Goal: Transaction & Acquisition: Purchase product/service

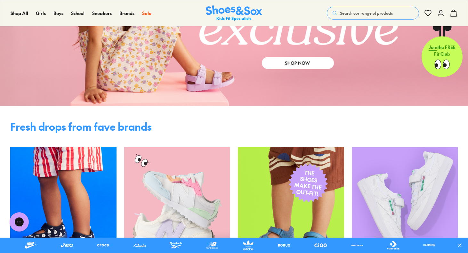
scroll to position [198, 0]
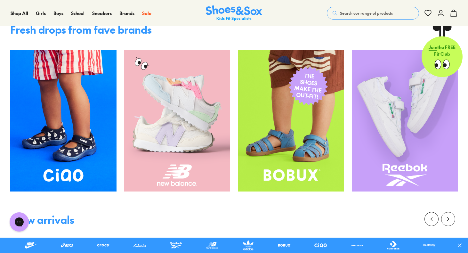
click at [167, 131] on img at bounding box center [177, 120] width 106 height 141
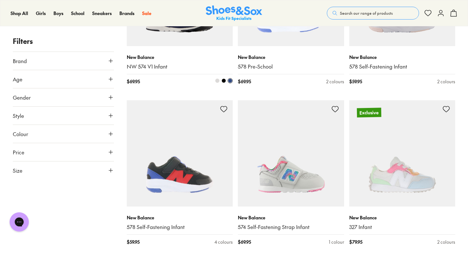
scroll to position [510, 0]
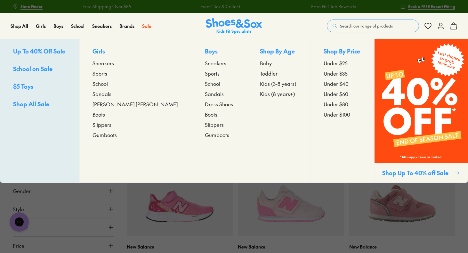
click at [260, 74] on span "Toddler" at bounding box center [269, 73] width 18 height 8
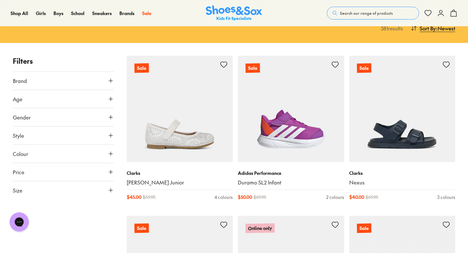
click at [109, 98] on icon at bounding box center [110, 99] width 6 height 6
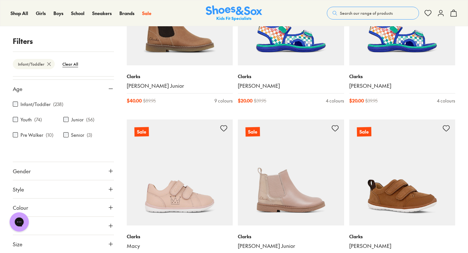
scroll to position [15, 0]
click at [100, 172] on button "Gender" at bounding box center [63, 171] width 101 height 18
click at [80, 190] on label "Boys" at bounding box center [75, 190] width 25 height 12
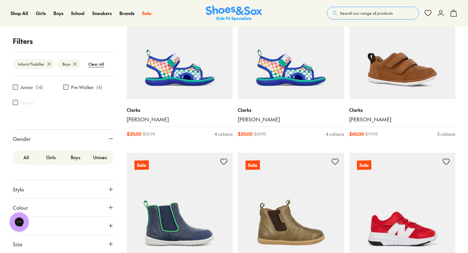
scroll to position [47, 0]
click at [109, 189] on use at bounding box center [111, 189] width 4 height 4
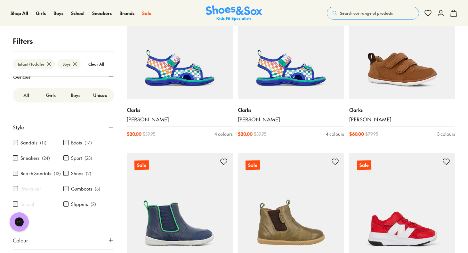
scroll to position [117, 0]
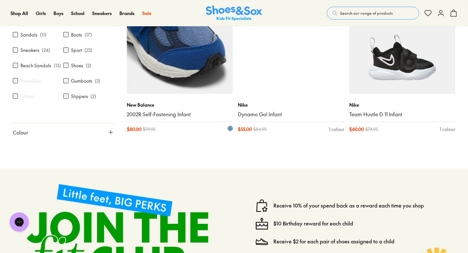
scroll to position [1263, 0]
